Goal: Information Seeking & Learning: Find specific fact

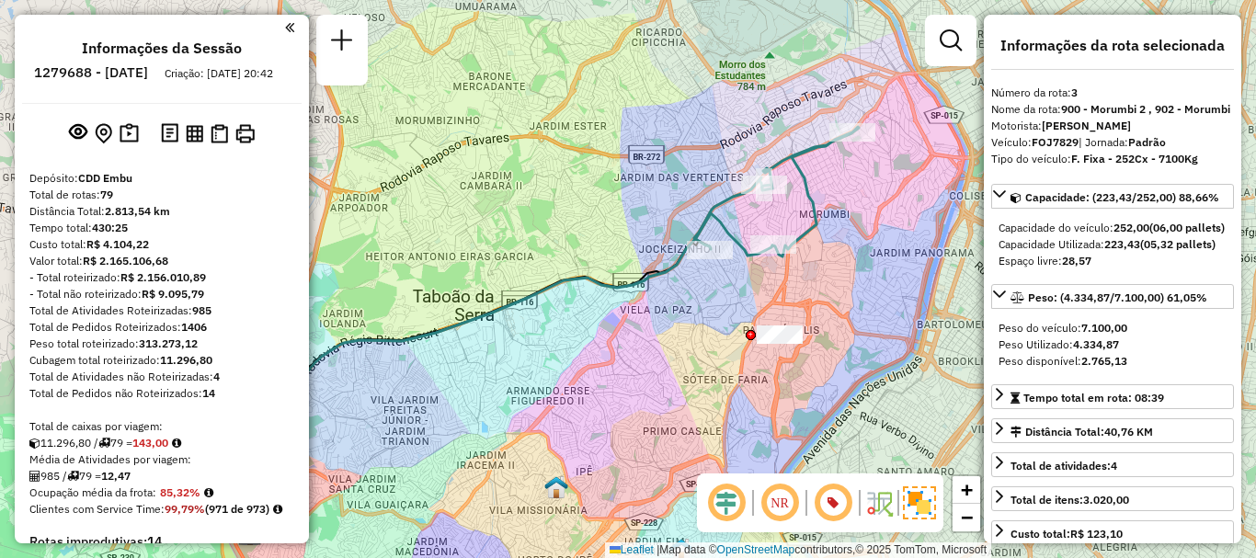
select select "**********"
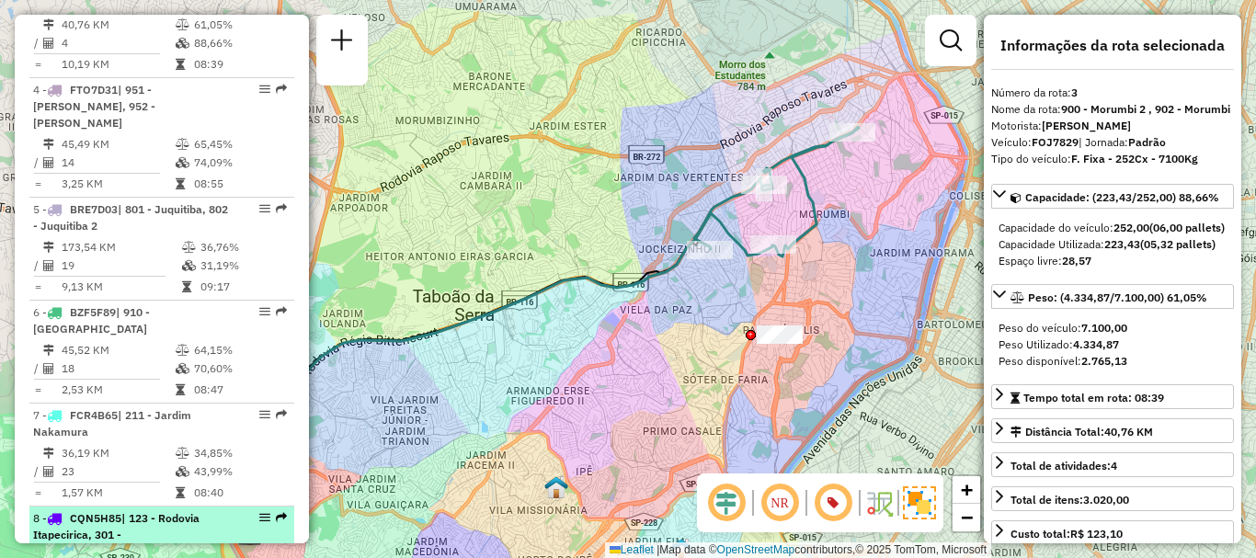
click at [135, 519] on span "| 123 - Rodovia Itapecirica, 301 - [GEOGRAPHIC_DATA]" at bounding box center [116, 534] width 166 height 47
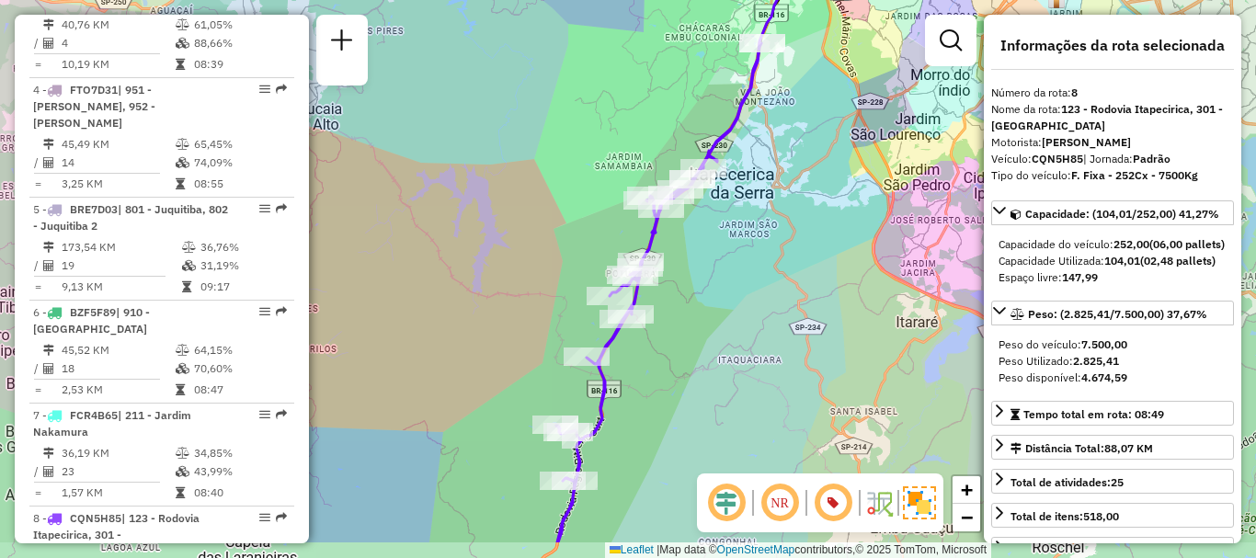
drag, startPoint x: 801, startPoint y: 351, endPoint x: 807, endPoint y: 280, distance: 71.1
click at [807, 280] on div "Janela de atendimento Grade de atendimento Capacidade Transportadoras Veículos …" at bounding box center [628, 279] width 1256 height 558
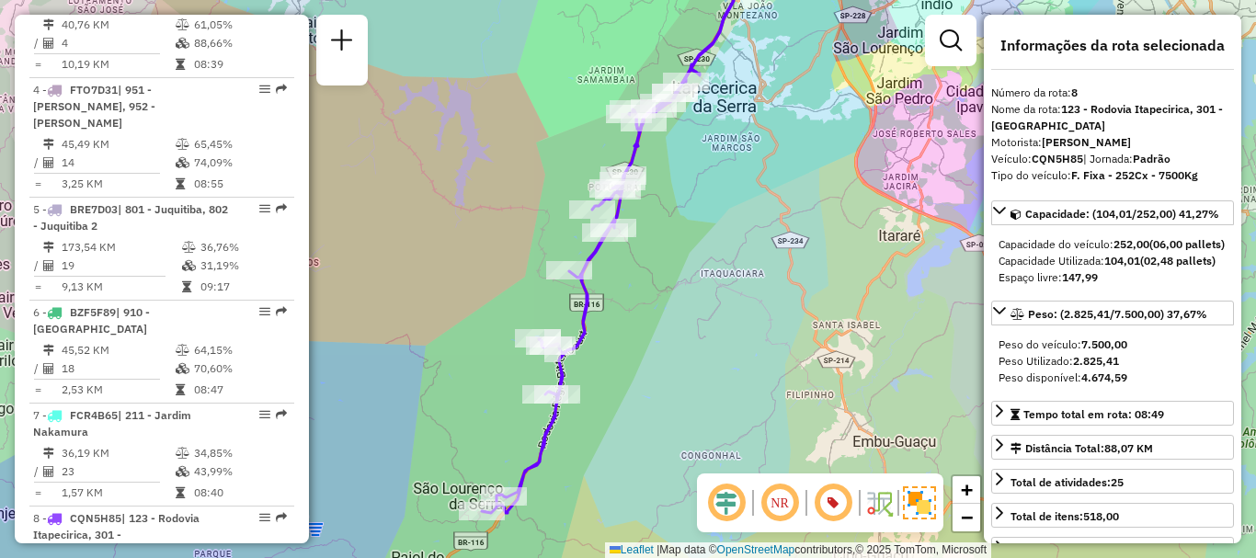
drag, startPoint x: 651, startPoint y: 374, endPoint x: 647, endPoint y: 337, distance: 38.0
click at [647, 337] on div "Janela de atendimento Grade de atendimento Capacidade Transportadoras Veículos …" at bounding box center [628, 279] width 1256 height 558
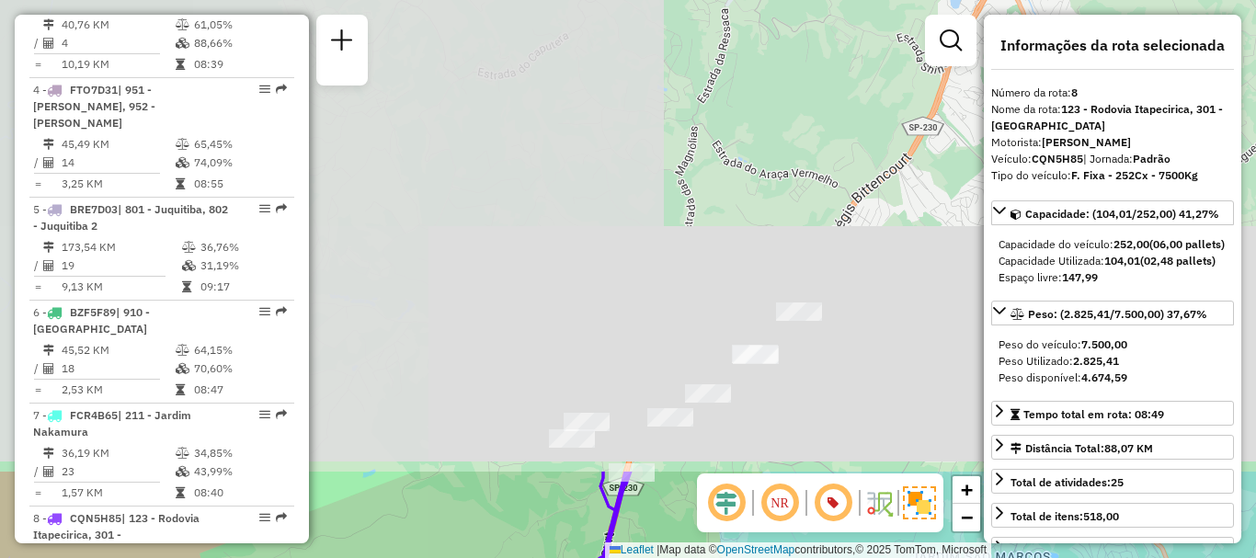
drag, startPoint x: 806, startPoint y: 66, endPoint x: 814, endPoint y: 594, distance: 527.9
click at [814, 557] on html "Aguarde... Pop-up bloqueado! Seu navegador bloqueou automáticamente a abertura …" at bounding box center [628, 279] width 1256 height 558
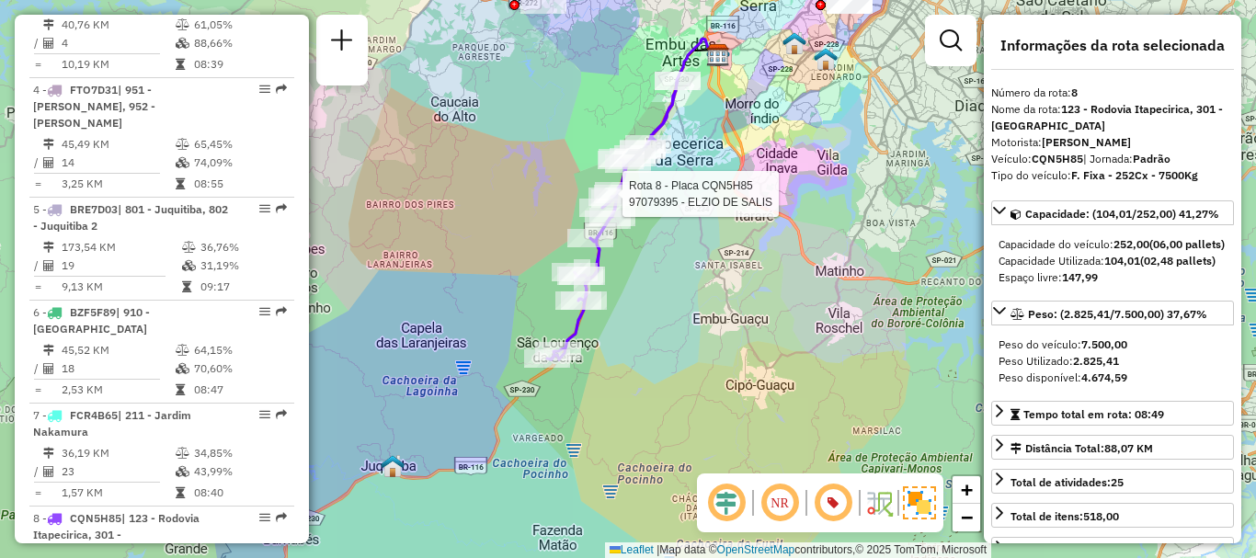
scroll to position [2648, 0]
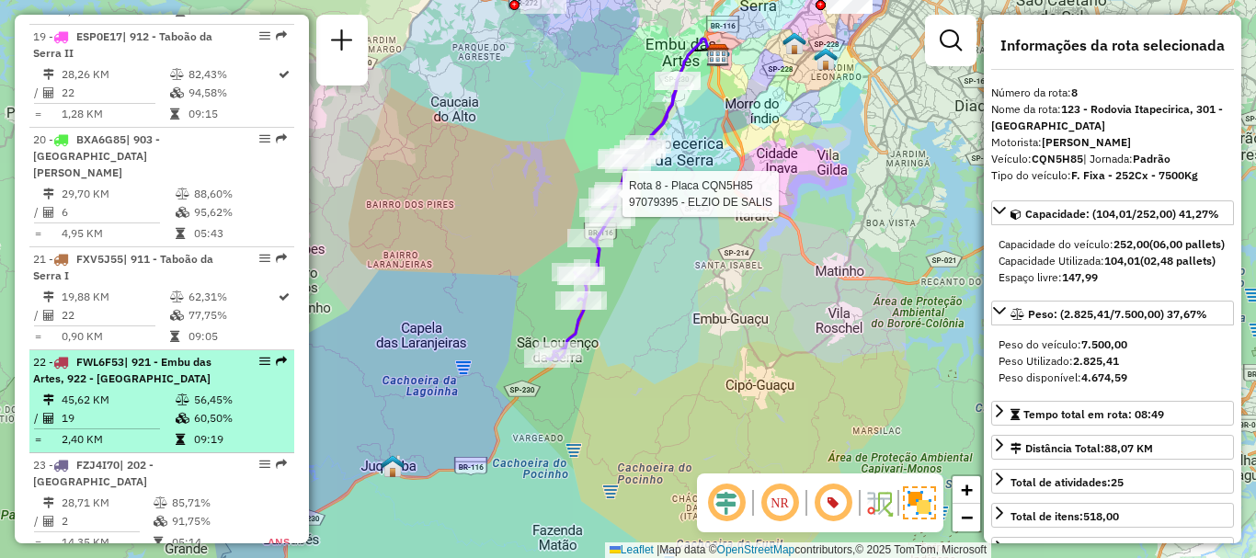
click at [155, 391] on td "45,62 KM" at bounding box center [118, 400] width 114 height 18
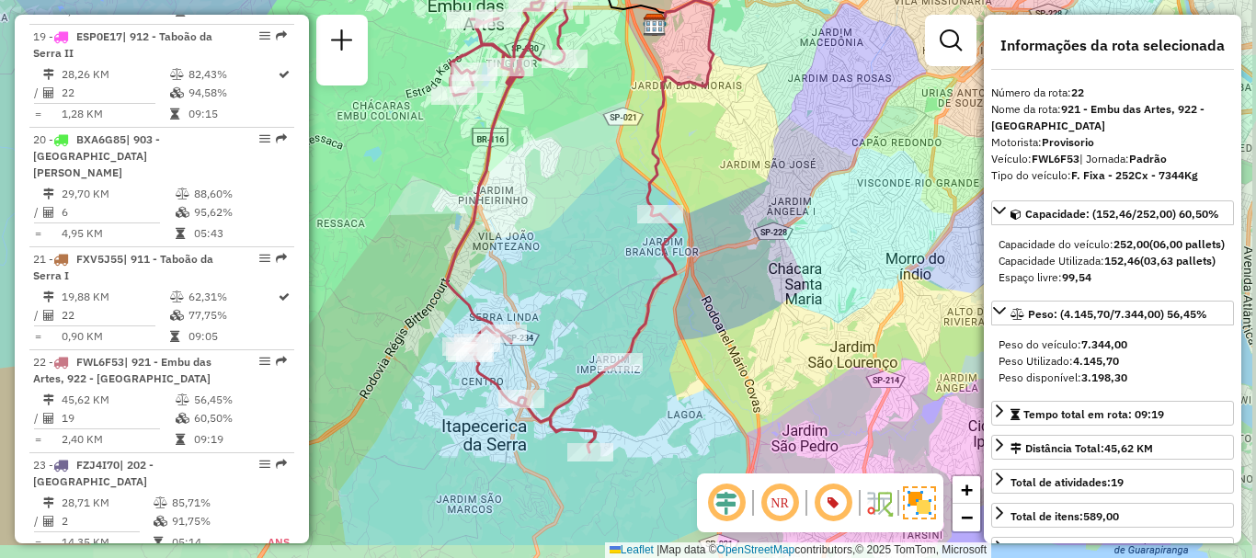
drag, startPoint x: 648, startPoint y: 361, endPoint x: 597, endPoint y: 286, distance: 91.3
click at [597, 286] on div "Janela de atendimento Grade de atendimento Capacidade Transportadoras Veículos …" at bounding box center [628, 279] width 1256 height 558
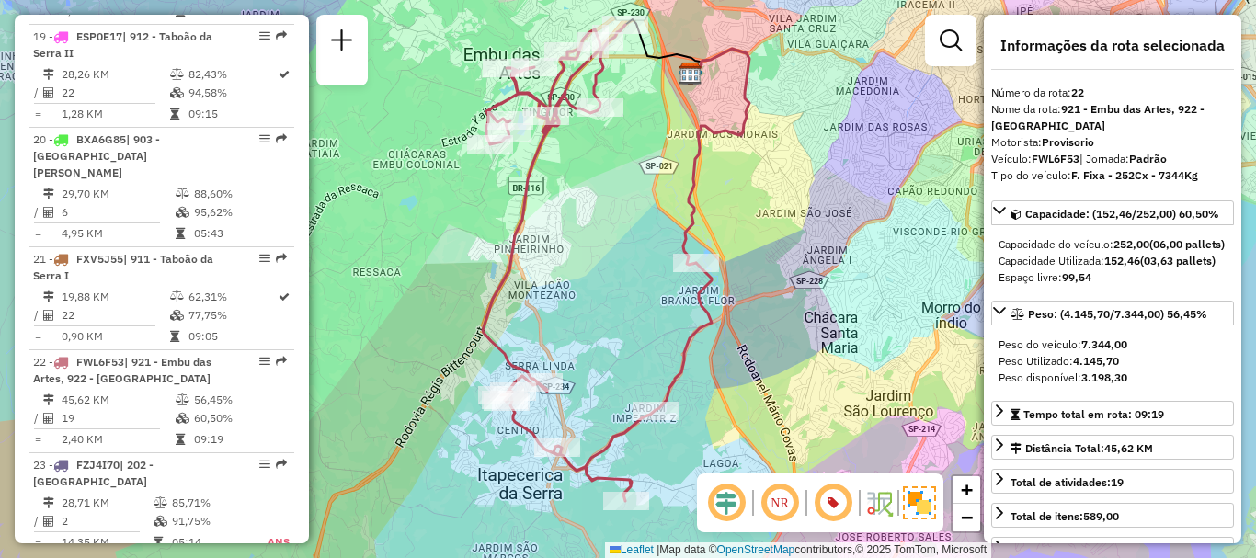
drag, startPoint x: 599, startPoint y: 286, endPoint x: 643, endPoint y: 352, distance: 79.6
click at [643, 352] on div "Janela de atendimento Grade de atendimento Capacidade Transportadoras Veículos …" at bounding box center [628, 279] width 1256 height 558
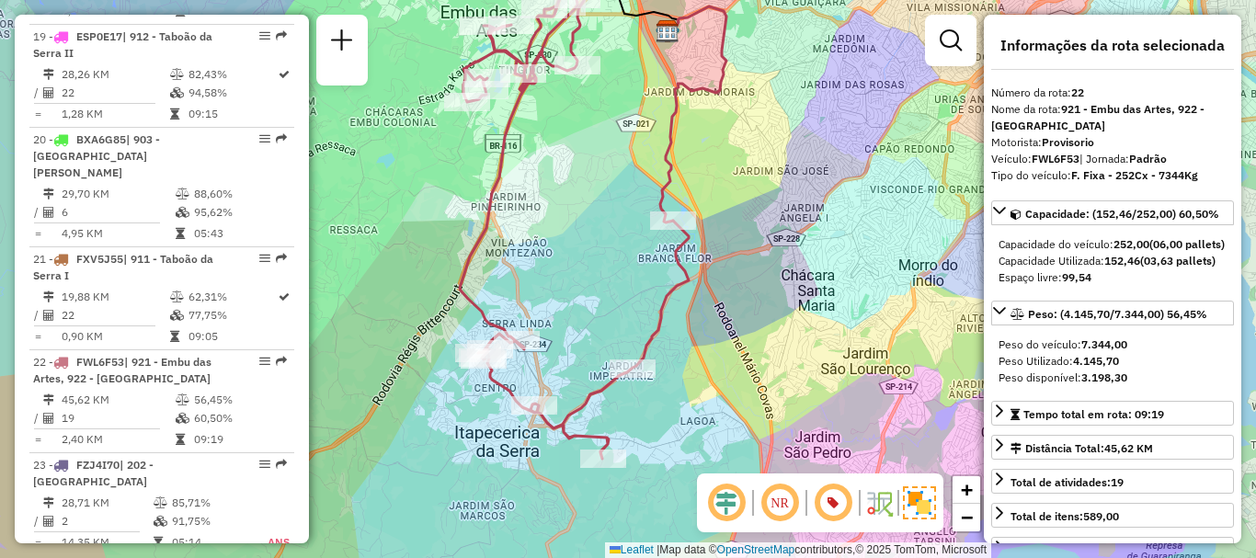
drag, startPoint x: 603, startPoint y: 383, endPoint x: 571, endPoint y: 308, distance: 82.0
click at [571, 308] on div "Janela de atendimento Grade de atendimento Capacidade Transportadoras Veículos …" at bounding box center [628, 279] width 1256 height 558
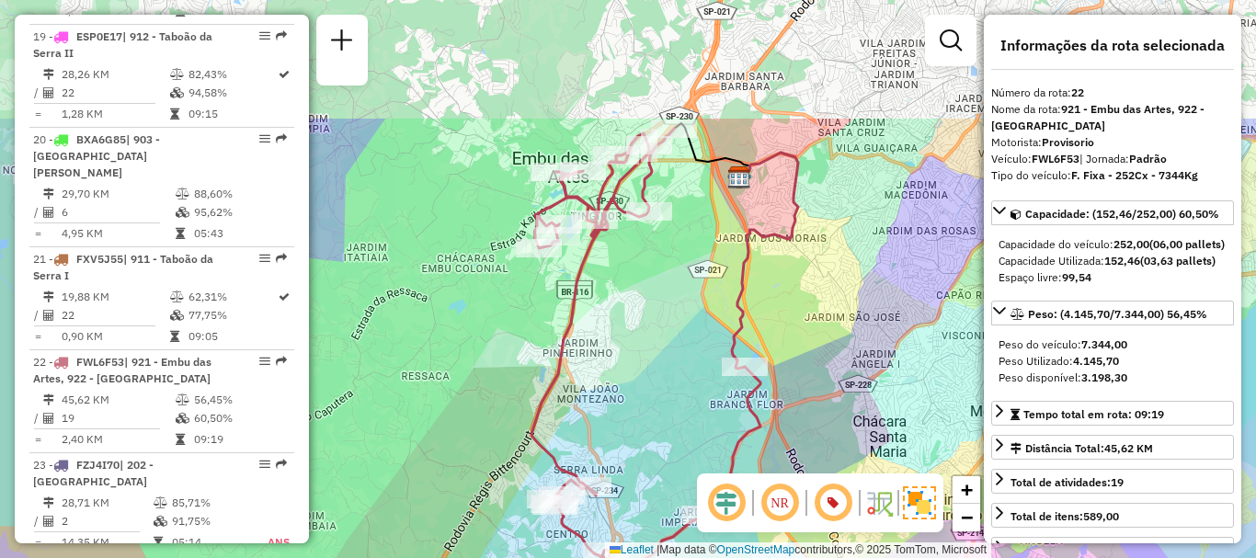
drag, startPoint x: 604, startPoint y: 180, endPoint x: 689, endPoint y: 339, distance: 180.2
click at [689, 339] on div "Janela de atendimento Grade de atendimento Capacidade Transportadoras Veículos …" at bounding box center [628, 279] width 1256 height 558
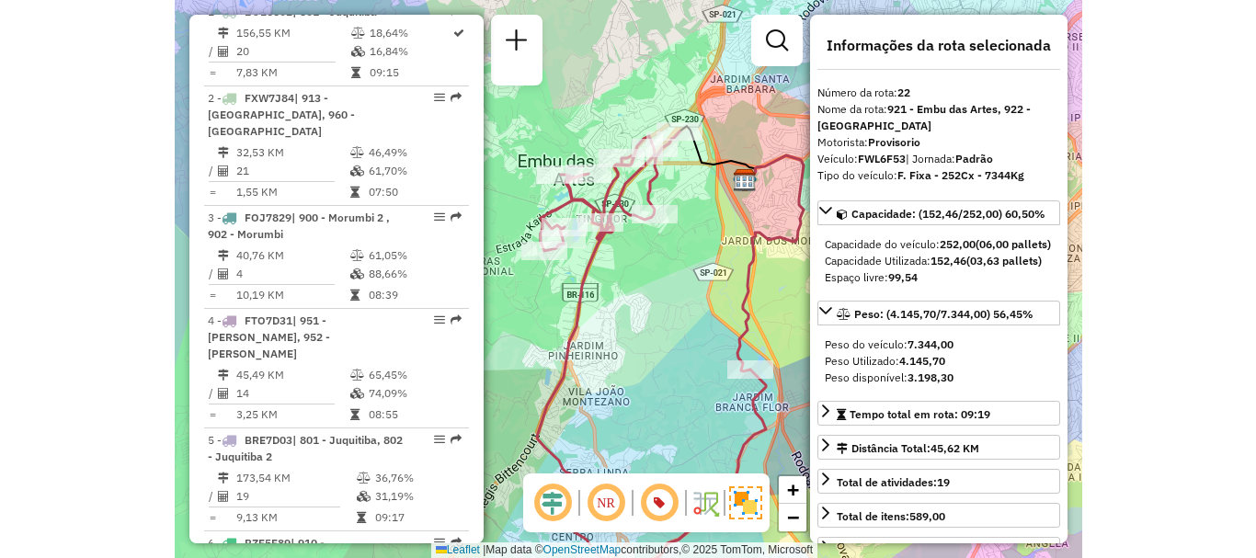
scroll to position [3060, 0]
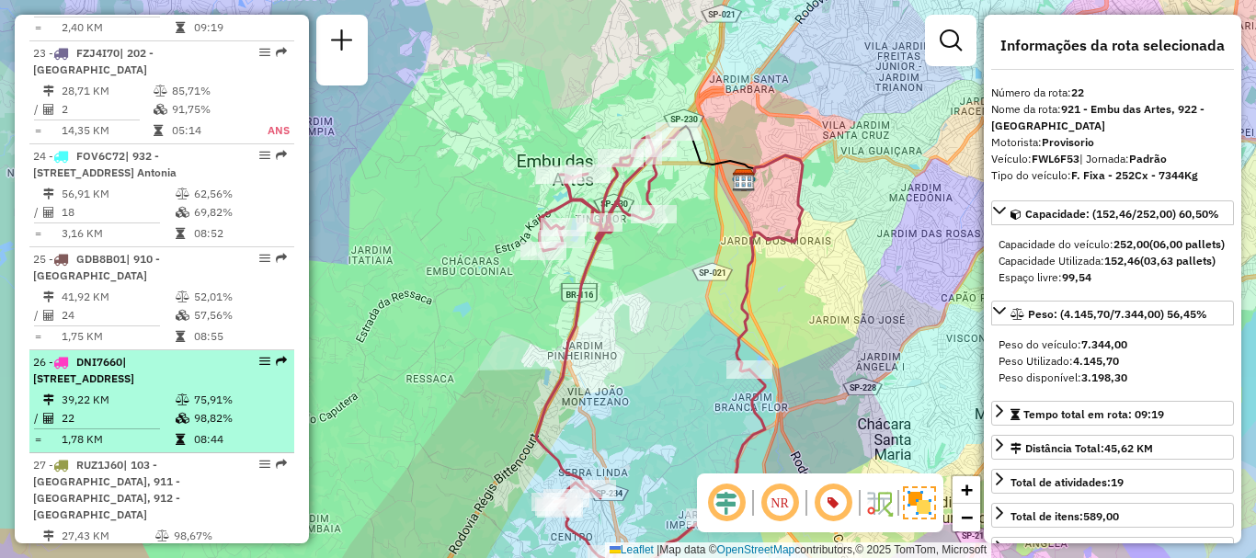
click at [134, 355] on span "| [STREET_ADDRESS]" at bounding box center [83, 370] width 101 height 30
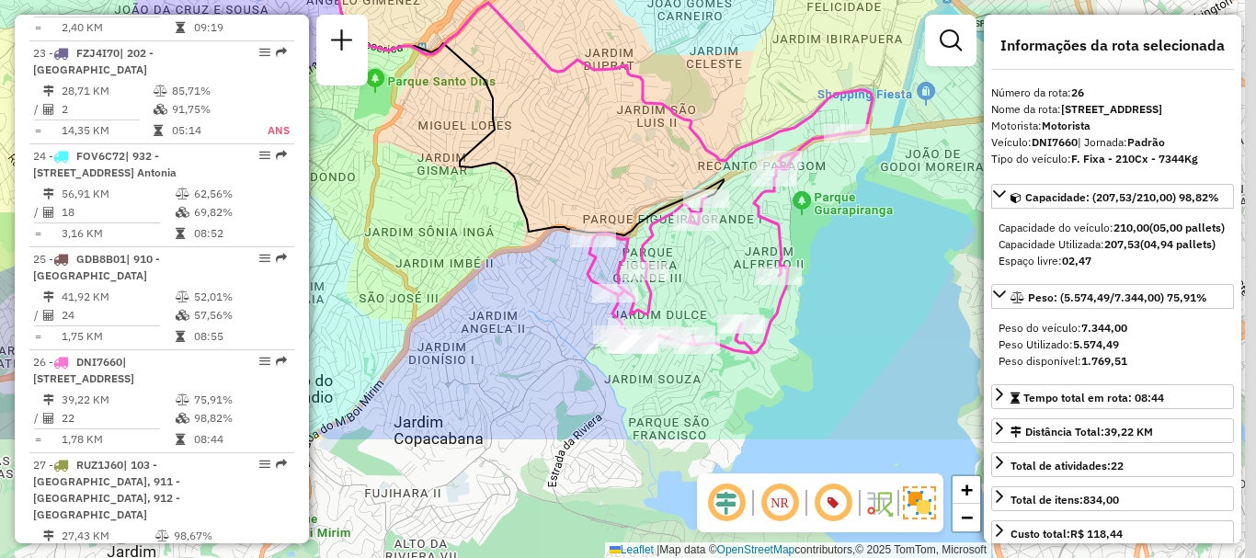
drag, startPoint x: 769, startPoint y: 305, endPoint x: 485, endPoint y: 132, distance: 333.1
click at [485, 132] on icon at bounding box center [269, 46] width 909 height 378
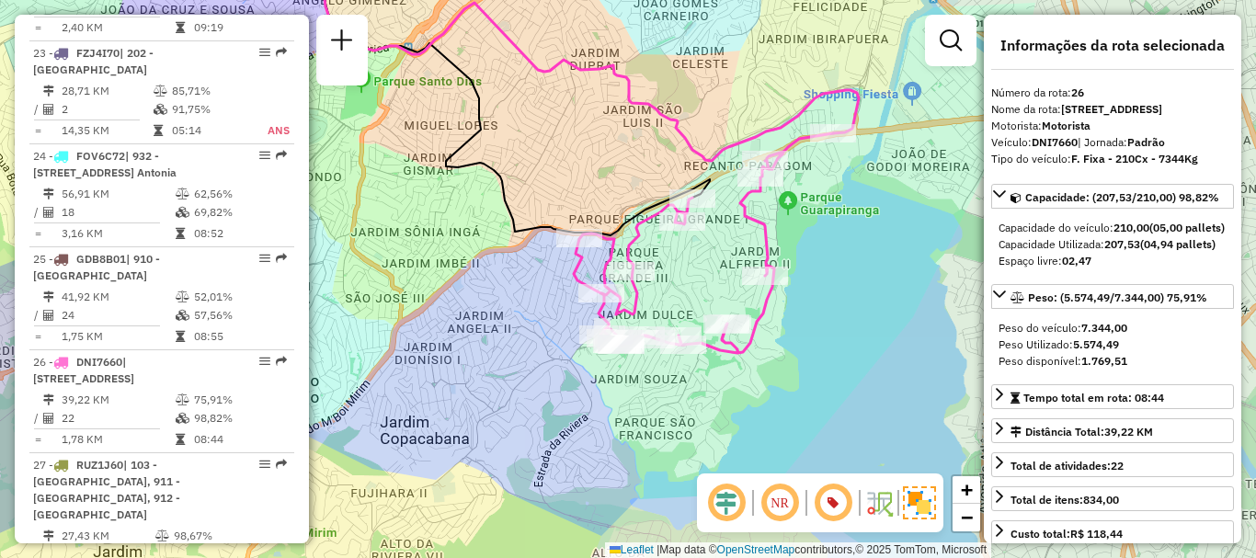
drag, startPoint x: 714, startPoint y: 285, endPoint x: 698, endPoint y: 285, distance: 15.6
click at [698, 285] on div "Janela de atendimento Grade de atendimento Capacidade Transportadoras Veículos …" at bounding box center [628, 279] width 1256 height 558
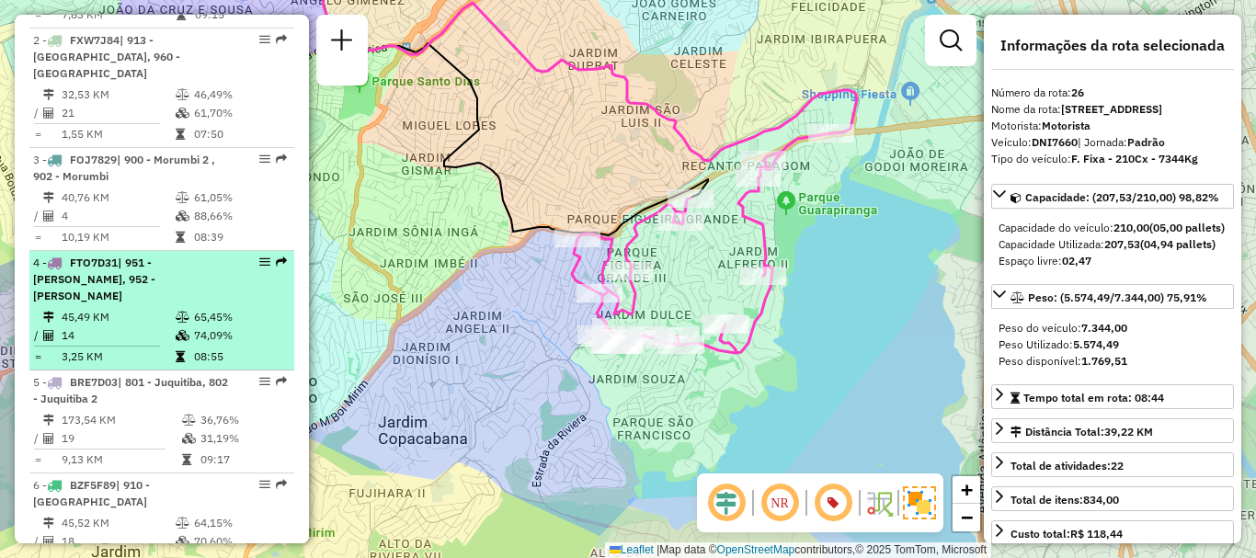
click at [156, 305] on li "4 - FTO7D31 | 951 - [PERSON_NAME], 952 - Patio Guida Caio 45,49 KM 65,45% / 14 …" at bounding box center [161, 311] width 265 height 120
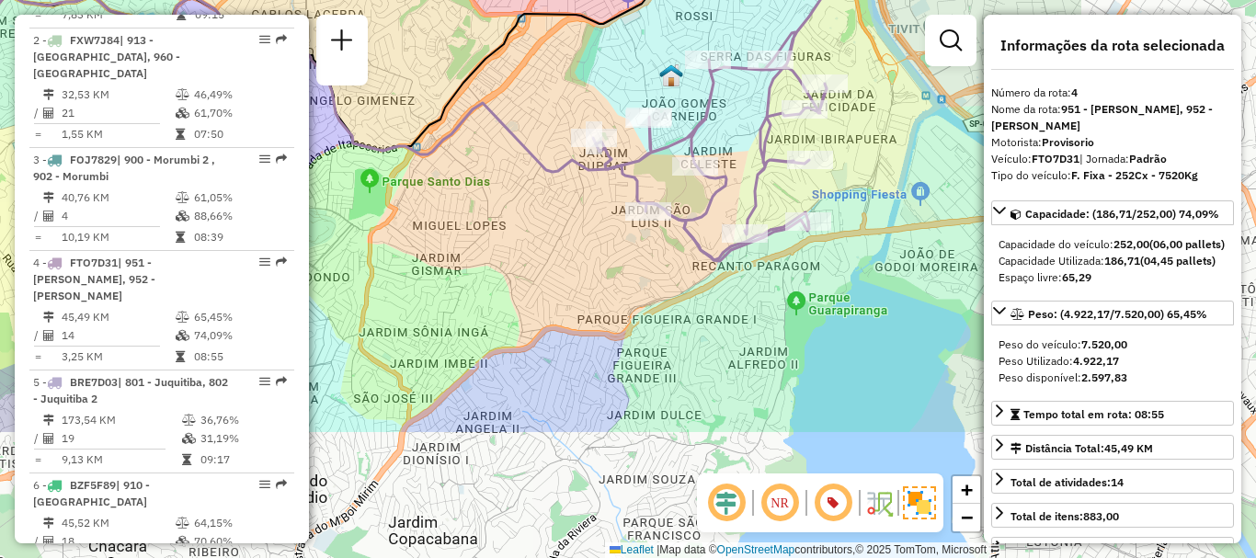
drag, startPoint x: 743, startPoint y: 328, endPoint x: 426, endPoint y: 103, distance: 389.1
click at [426, 103] on icon at bounding box center [310, 110] width 1000 height 301
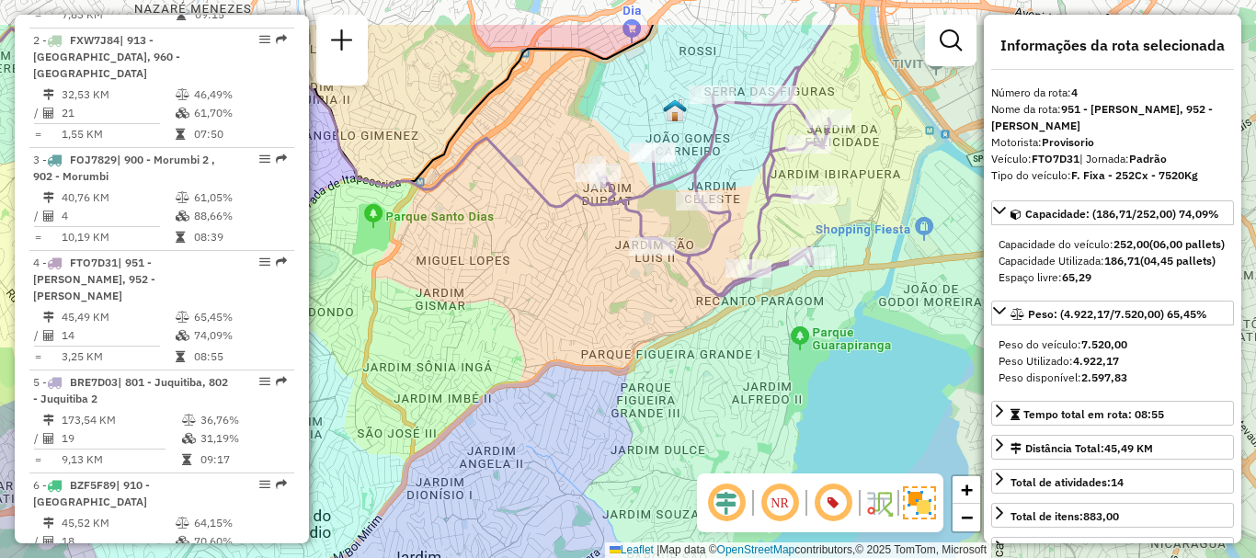
drag, startPoint x: 865, startPoint y: 109, endPoint x: 884, endPoint y: 190, distance: 83.9
click at [886, 189] on div "Janela de atendimento Grade de atendimento Capacidade Transportadoras Veículos …" at bounding box center [628, 279] width 1256 height 558
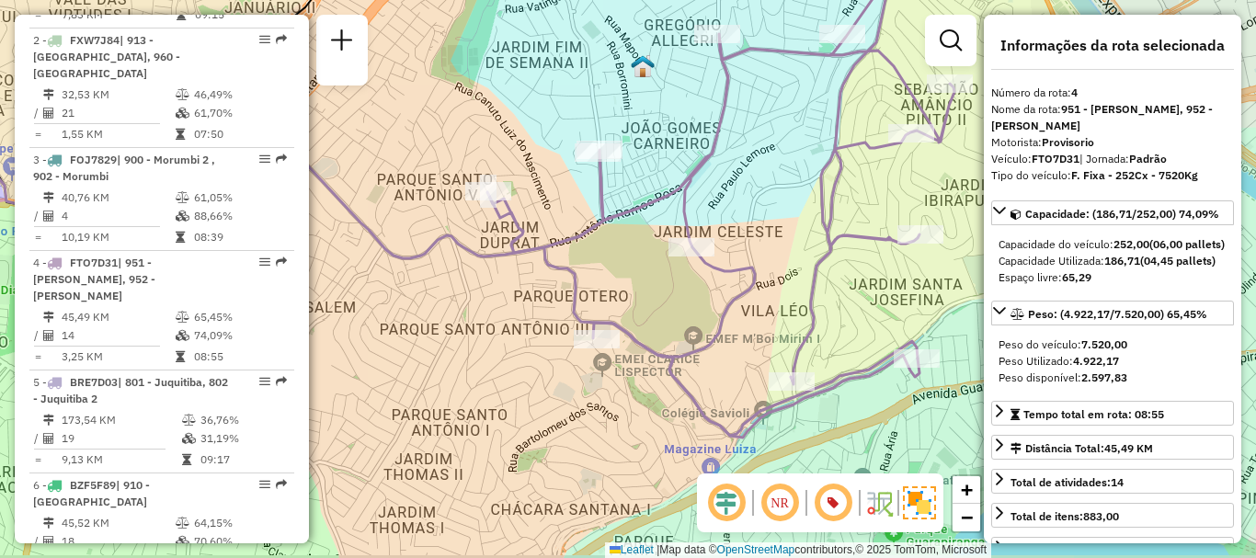
drag, startPoint x: 530, startPoint y: 300, endPoint x: 623, endPoint y: 280, distance: 95.1
click at [623, 280] on div "Janela de atendimento Grade de atendimento Capacidade Transportadoras Veículos …" at bounding box center [628, 279] width 1256 height 558
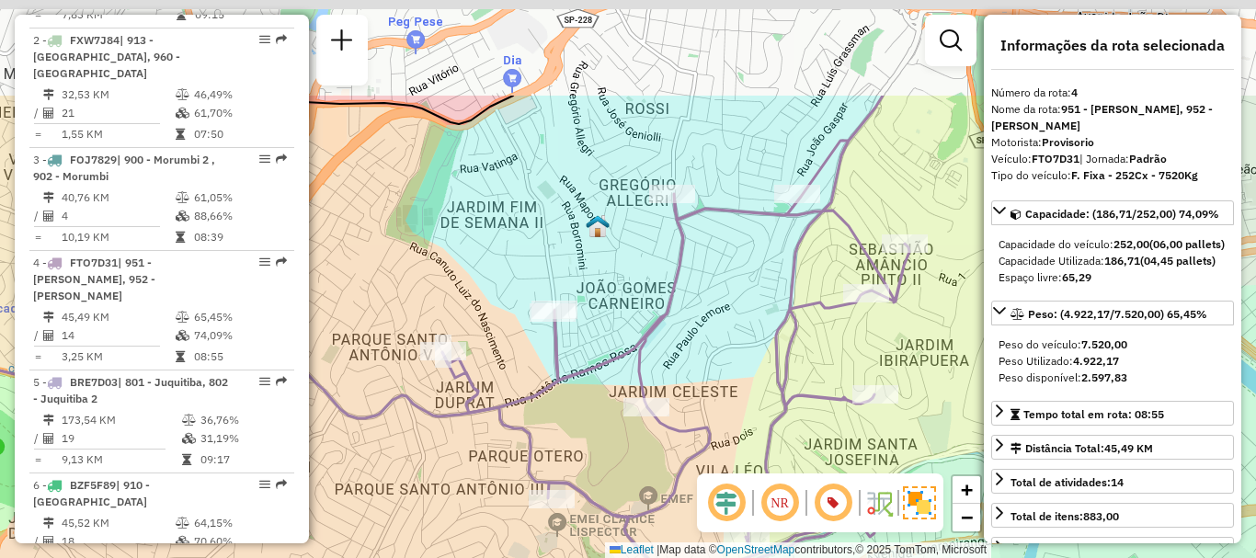
drag, startPoint x: 566, startPoint y: 175, endPoint x: 509, endPoint y: 338, distance: 173.6
click at [509, 338] on div "Janela de atendimento Grade de atendimento Capacidade Transportadoras Veículos …" at bounding box center [628, 279] width 1256 height 558
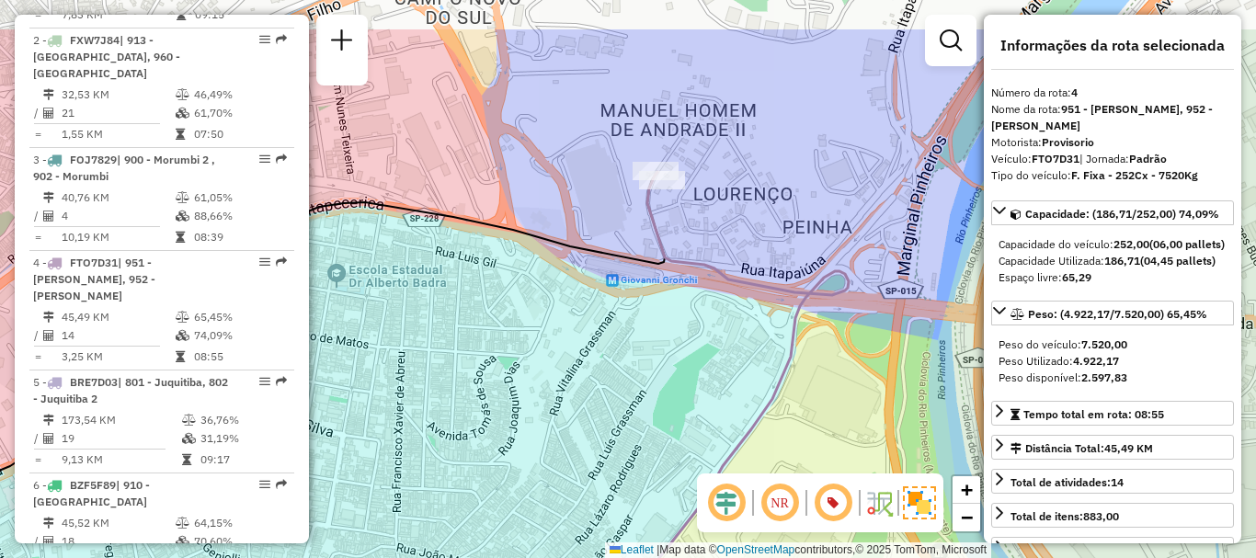
drag, startPoint x: 700, startPoint y: 129, endPoint x: 727, endPoint y: 214, distance: 89.6
click at [727, 214] on div "Janela de atendimento Grade de atendimento Capacidade Transportadoras Veículos …" at bounding box center [628, 279] width 1256 height 558
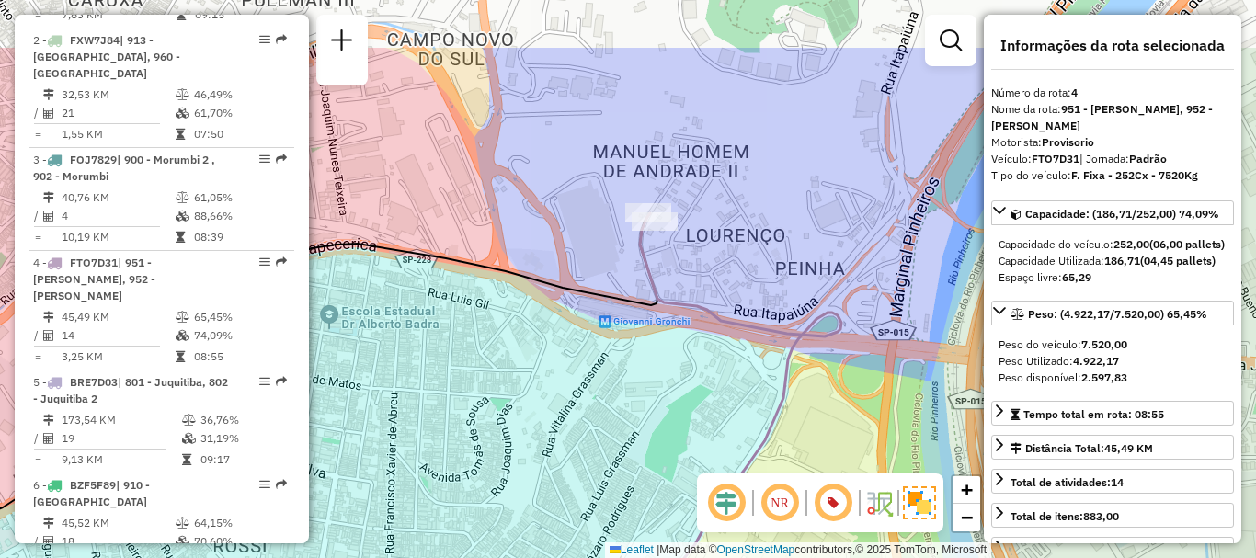
drag, startPoint x: 660, startPoint y: 128, endPoint x: 703, endPoint y: 232, distance: 112.2
click at [703, 232] on div "Janela de atendimento Grade de atendimento Capacidade Transportadoras Veículos …" at bounding box center [628, 279] width 1256 height 558
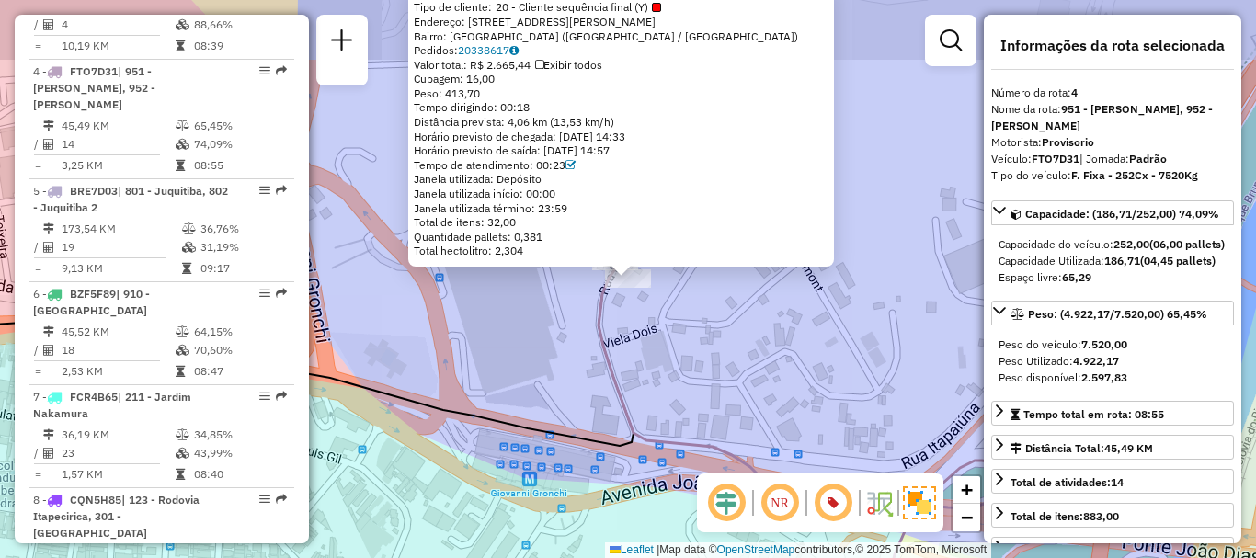
scroll to position [1047, 0]
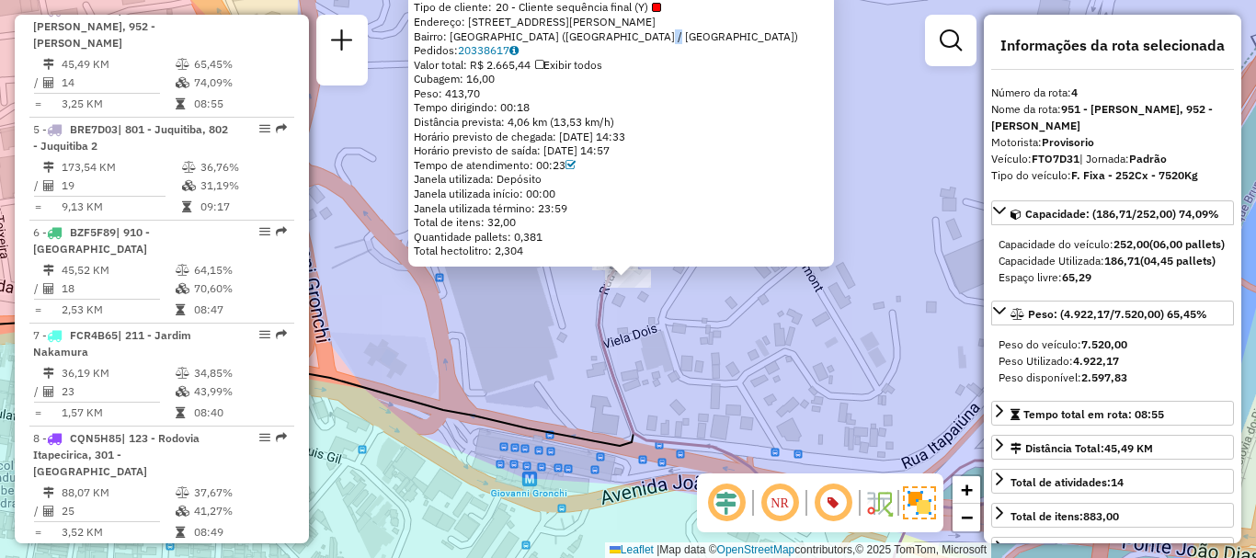
drag, startPoint x: 683, startPoint y: 33, endPoint x: 667, endPoint y: 17, distance: 23.4
click at [666, 30] on div "Bairro: [GEOGRAPHIC_DATA] ([GEOGRAPHIC_DATA] / [GEOGRAPHIC_DATA])" at bounding box center [621, 36] width 415 height 15
click at [667, 17] on div "Endereço: [STREET_ADDRESS][PERSON_NAME]" at bounding box center [621, 22] width 415 height 15
drag, startPoint x: 667, startPoint y: 16, endPoint x: 464, endPoint y: 17, distance: 202.3
click at [464, 17] on div "Endereço: [STREET_ADDRESS][PERSON_NAME]" at bounding box center [621, 22] width 415 height 15
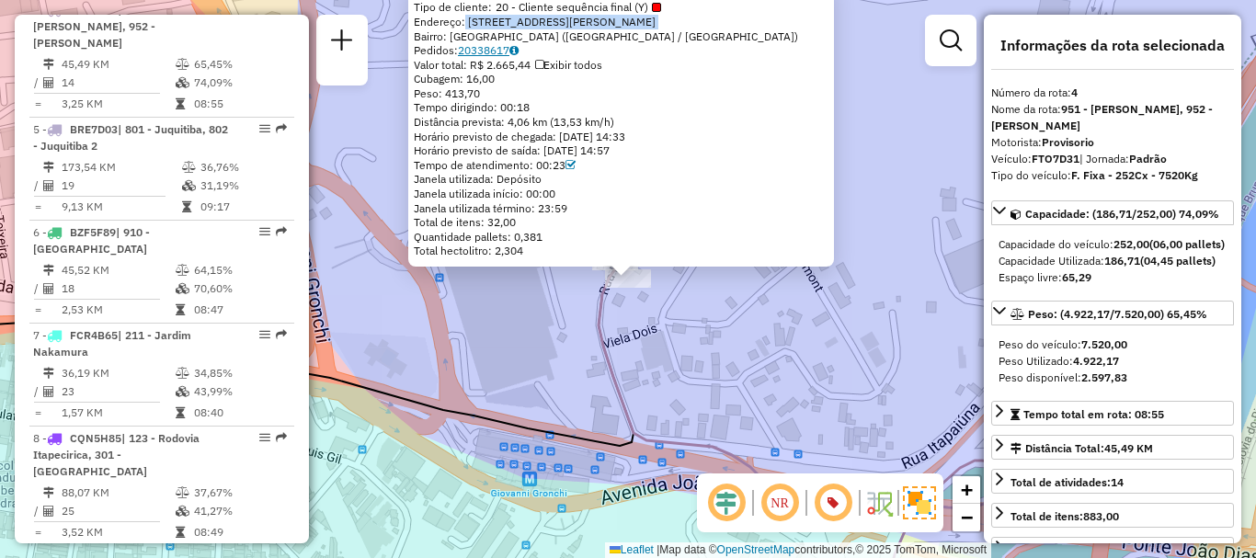
copy div ": [STREET_ADDRESS][PERSON_NAME]"
click at [826, 364] on div "97097125 - CLEODON DOS SANTOS O Tipo de cliente: 20 - Cliente sequência final (…" at bounding box center [628, 279] width 1256 height 558
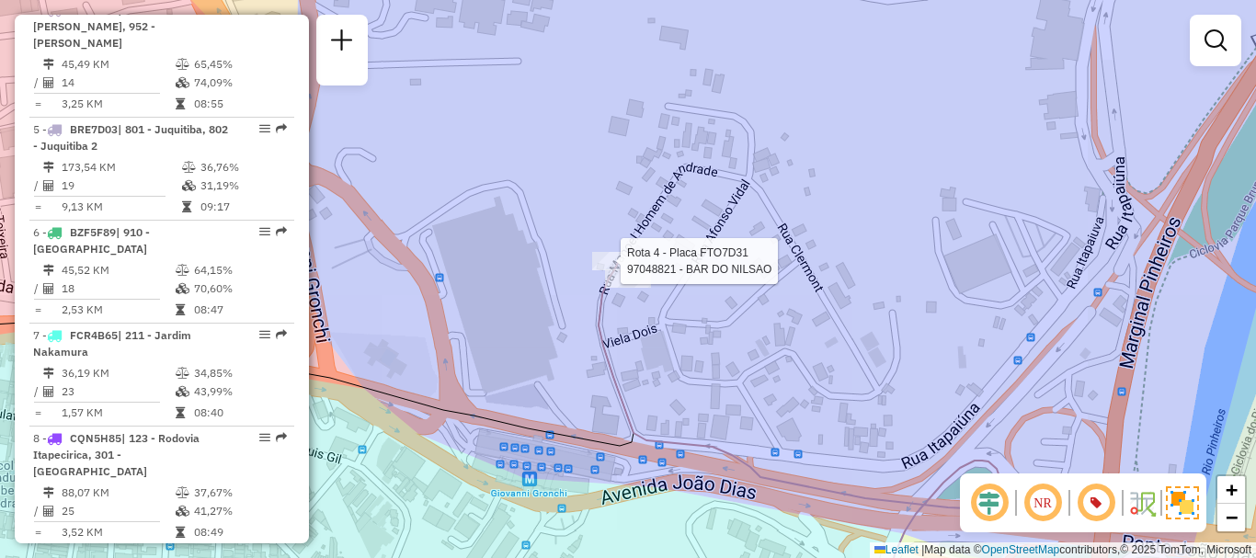
select select "**********"
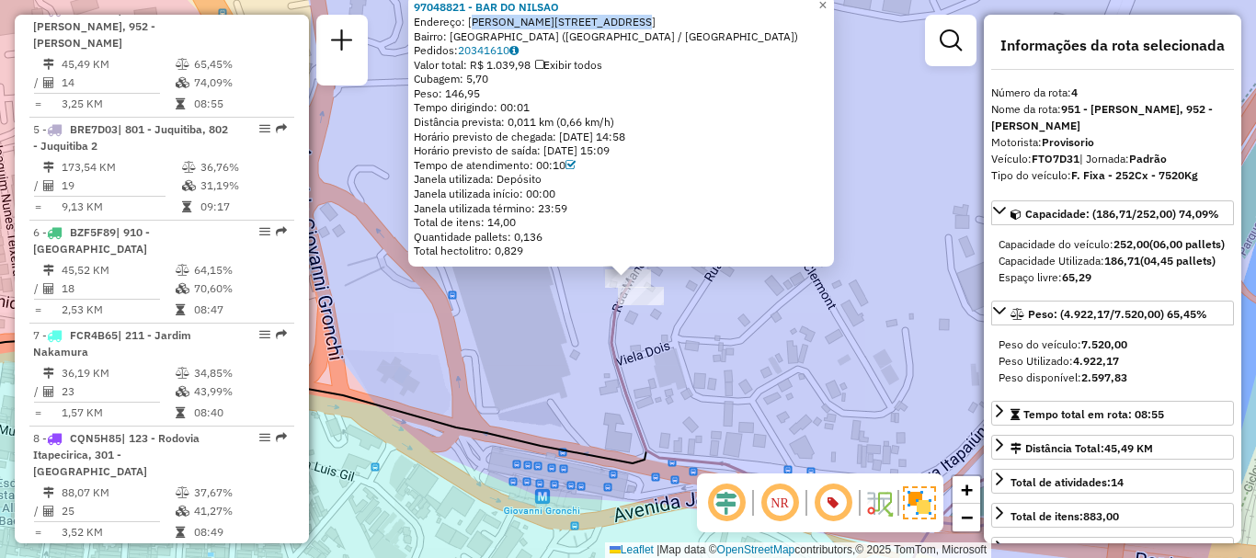
drag, startPoint x: 669, startPoint y: 21, endPoint x: 473, endPoint y: 23, distance: 195.9
click at [473, 23] on div "Endereço: [PERSON_NAME][STREET_ADDRESS]" at bounding box center [621, 22] width 415 height 15
copy div "[PERSON_NAME] 225"
